Goal: Task Accomplishment & Management: Complete application form

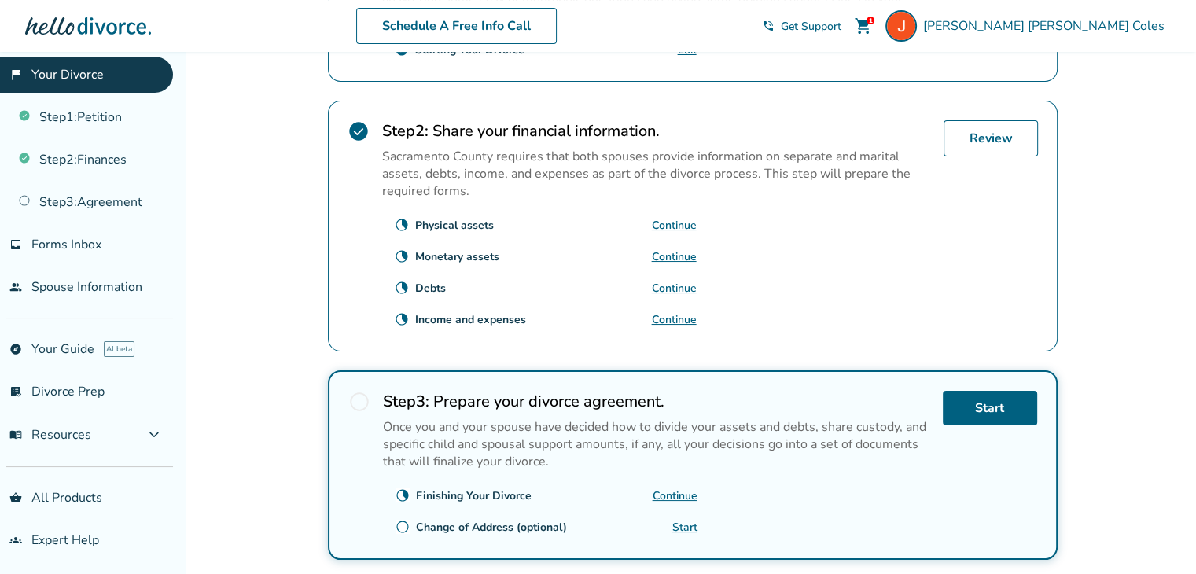
scroll to position [488, 0]
click at [1006, 120] on link "Review" at bounding box center [991, 138] width 94 height 36
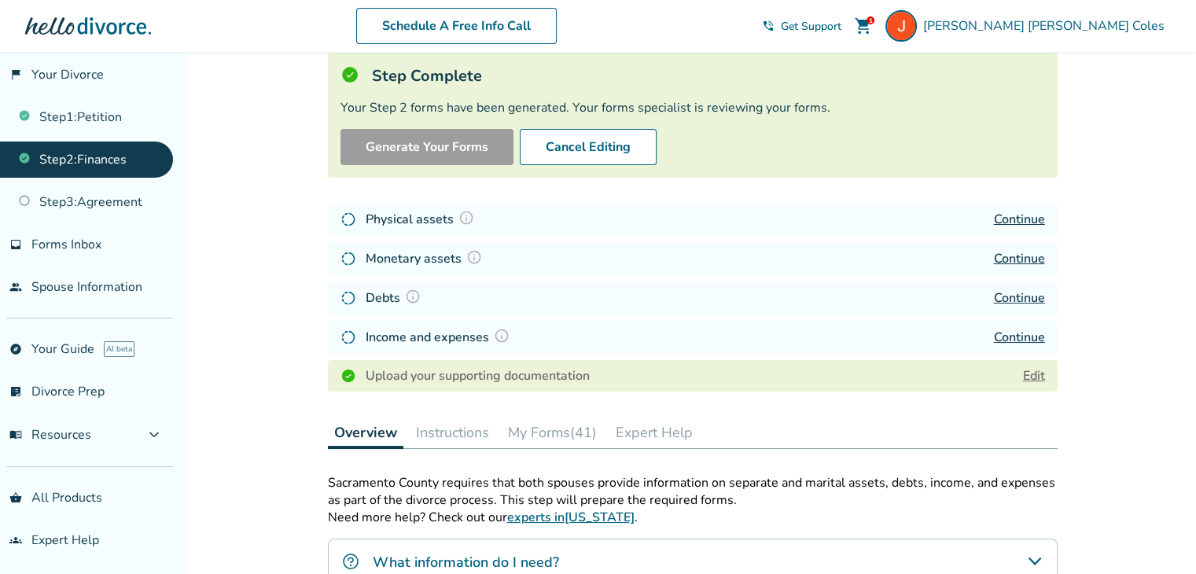
scroll to position [100, 0]
click at [1037, 375] on link "Edit" at bounding box center [1034, 375] width 22 height 17
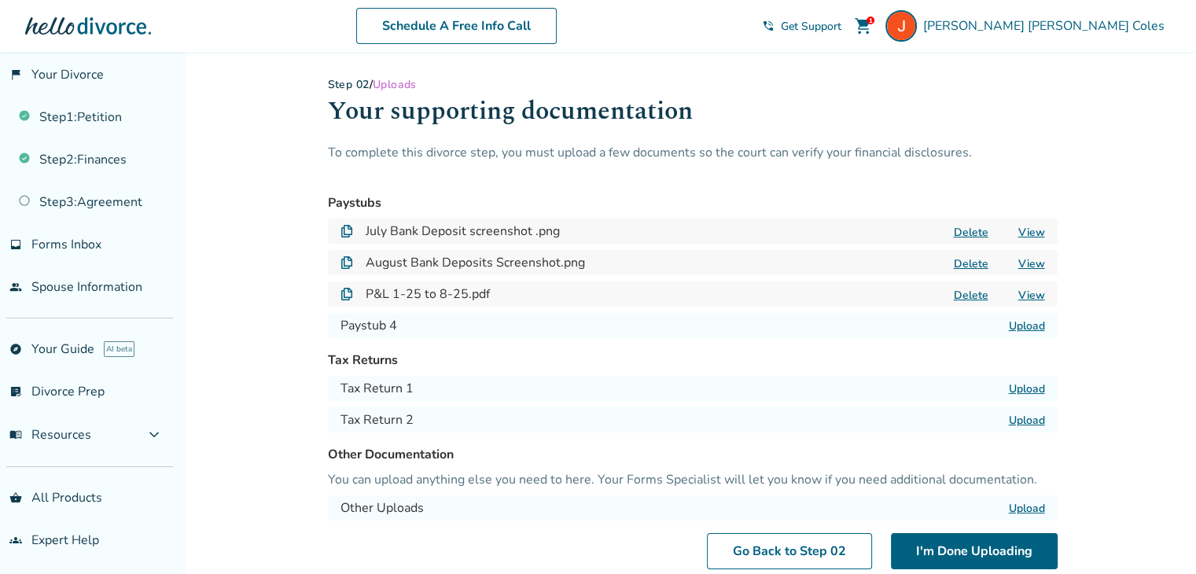
click at [1027, 324] on label "Upload" at bounding box center [1027, 326] width 36 height 15
click at [0, 0] on input "Upload" at bounding box center [0, 0] width 0 height 0
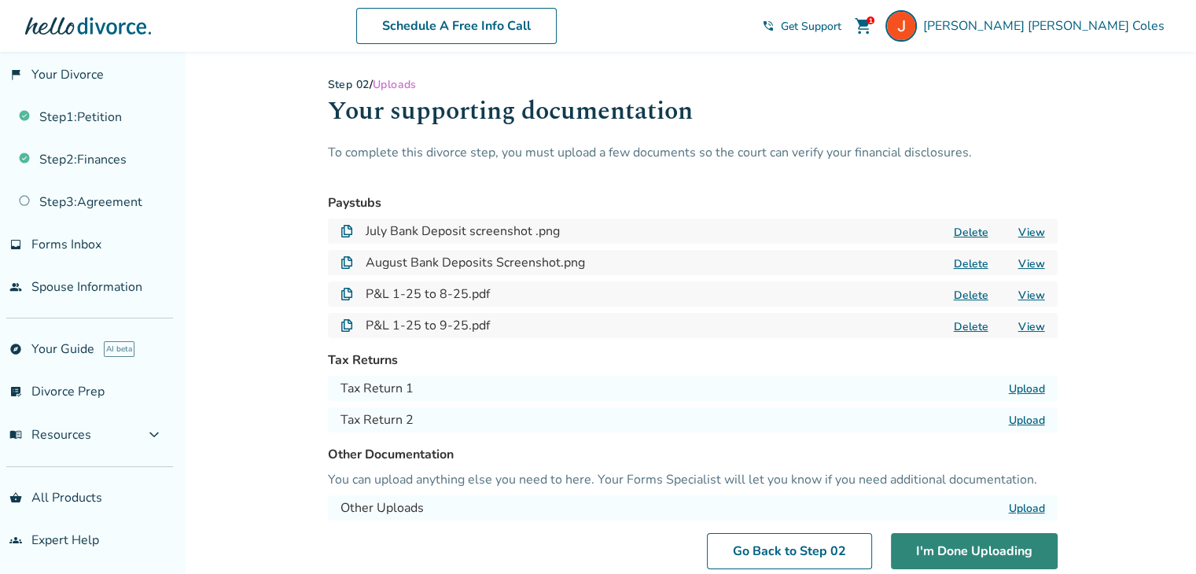
click at [982, 545] on button "I'm Done Uploading" at bounding box center [974, 551] width 167 height 36
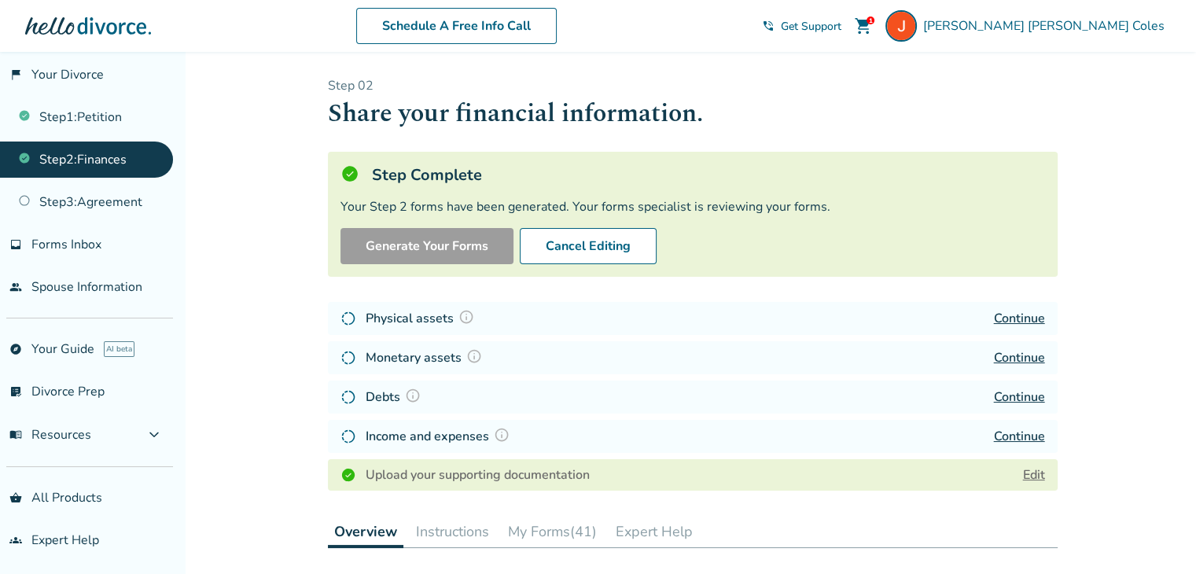
click at [873, 26] on span "shopping_cart" at bounding box center [863, 26] width 19 height 19
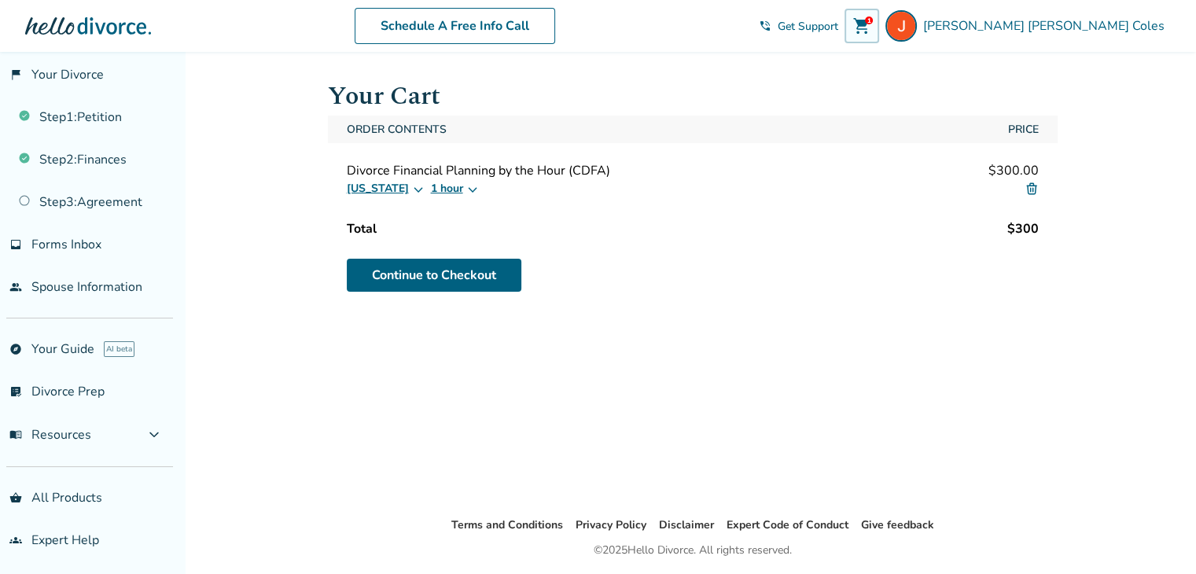
click at [1034, 185] on img at bounding box center [1032, 189] width 14 height 14
click at [1029, 187] on img at bounding box center [1032, 189] width 14 height 14
